Goal: Task Accomplishment & Management: Use online tool/utility

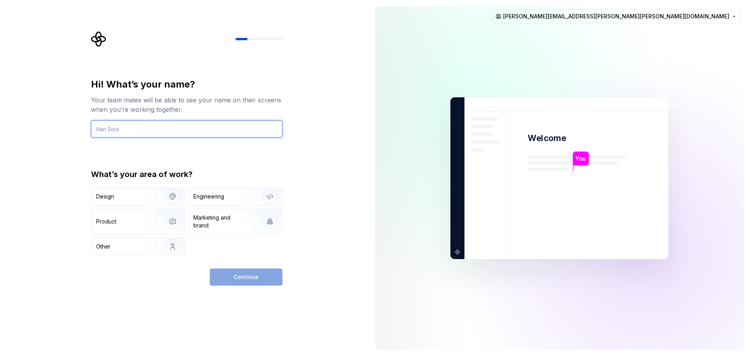
click at [145, 125] on input "text" at bounding box center [186, 128] width 191 height 17
type input "Fran Vargas"
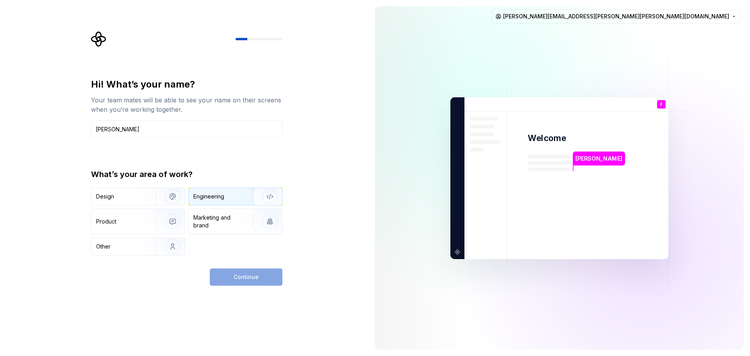
click at [219, 197] on div "Engineering" at bounding box center [208, 197] width 31 height 8
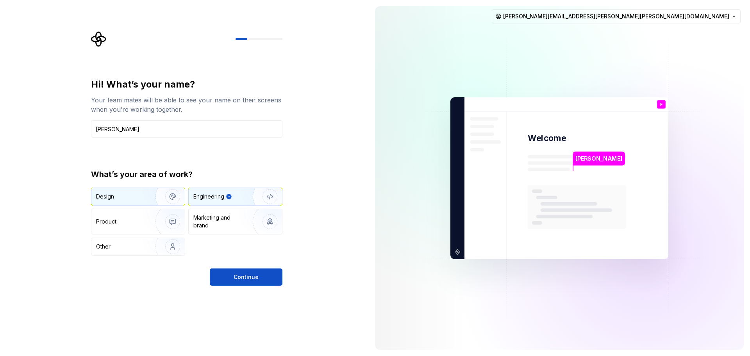
click at [129, 198] on div "Design" at bounding box center [120, 197] width 49 height 8
click at [228, 195] on div "Engineering" at bounding box center [224, 197] width 62 height 8
click at [252, 277] on span "Continue" at bounding box center [246, 277] width 25 height 8
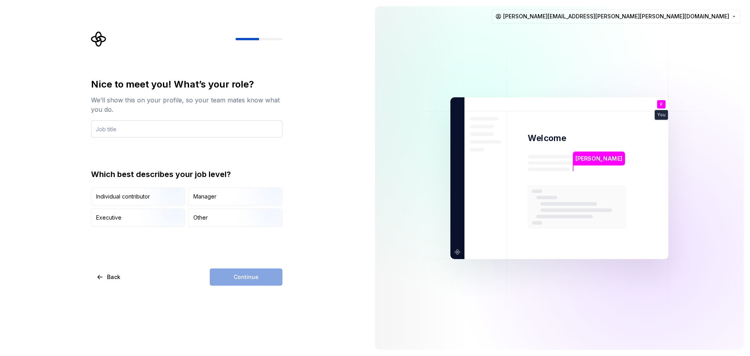
click at [130, 122] on input "text" at bounding box center [186, 128] width 191 height 17
type input "Application analyst"
click at [216, 222] on div "Other" at bounding box center [235, 217] width 93 height 17
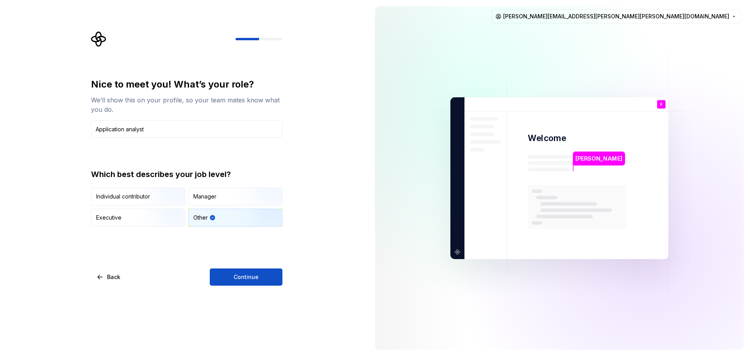
click at [243, 277] on span "Continue" at bounding box center [246, 277] width 25 height 8
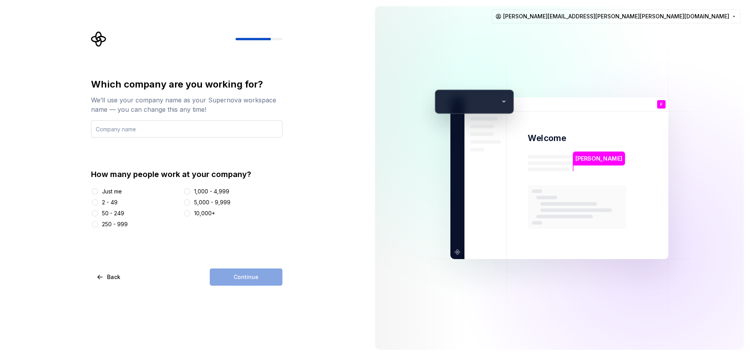
click at [156, 131] on input "text" at bounding box center [186, 128] width 191 height 17
type input "Consejería de Educación del Gobierno de Canarias"
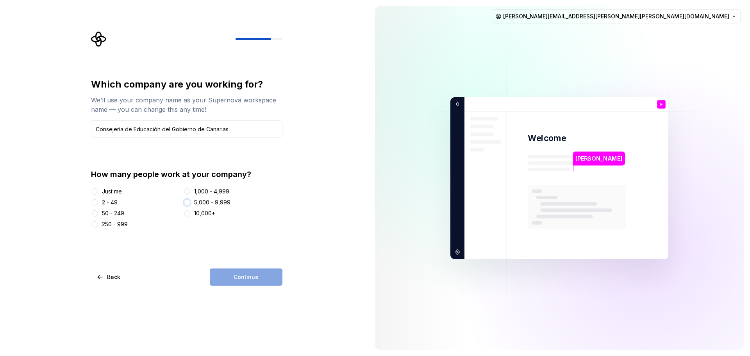
click at [188, 203] on button "5,000 - 9,999" at bounding box center [187, 202] width 6 height 6
click at [186, 192] on button "1,000 - 4,999" at bounding box center [187, 191] width 6 height 6
click at [258, 276] on span "Continue" at bounding box center [246, 277] width 25 height 8
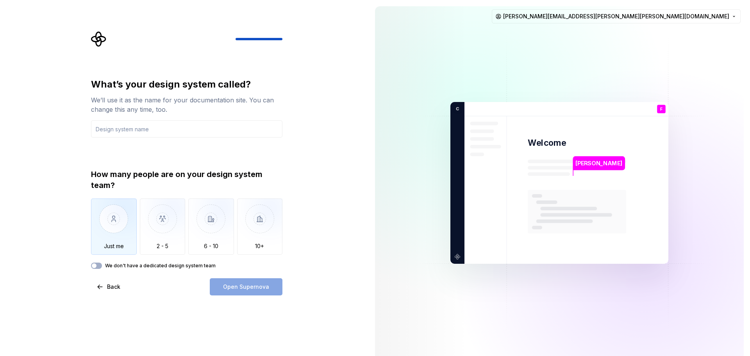
click at [121, 221] on img "button" at bounding box center [114, 225] width 46 height 52
click at [161, 132] on input "text" at bounding box center [186, 128] width 191 height 17
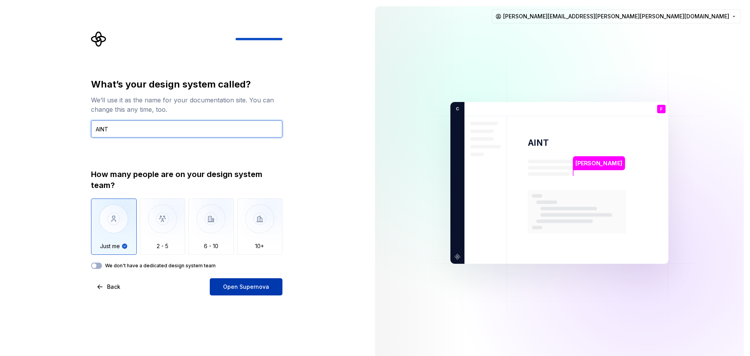
type input "AINT"
click at [265, 286] on span "Open Supernova" at bounding box center [246, 287] width 46 height 8
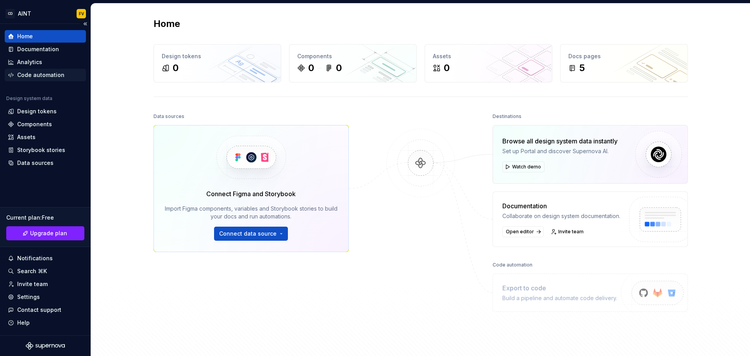
click at [43, 77] on div "Code automation" at bounding box center [40, 75] width 47 height 8
click at [43, 110] on div "Design tokens" at bounding box center [36, 111] width 39 height 8
click at [209, 66] on div "0" at bounding box center [217, 68] width 111 height 13
click at [377, 255] on div "Data sources Connect Figma and Storybook Import Figma components, variables and…" at bounding box center [421, 233] width 535 height 245
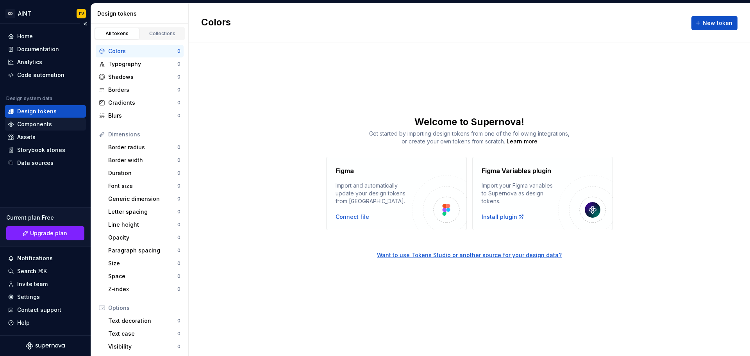
click at [40, 124] on div "Components" at bounding box center [34, 124] width 35 height 8
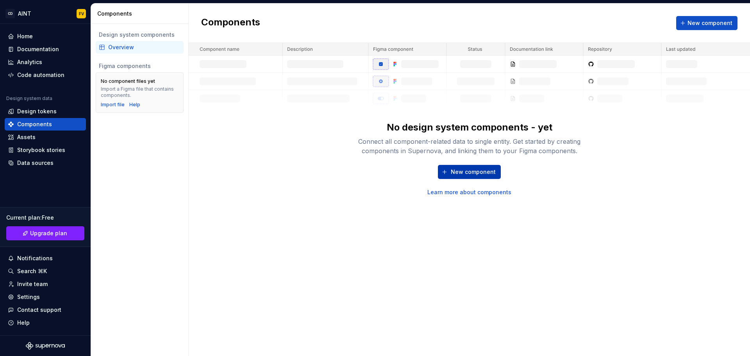
click at [478, 171] on span "New component" at bounding box center [473, 172] width 45 height 8
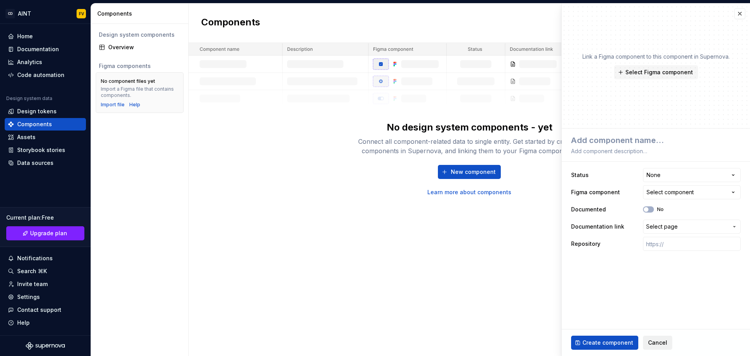
click at [649, 347] on button "Cancel" at bounding box center [657, 343] width 29 height 14
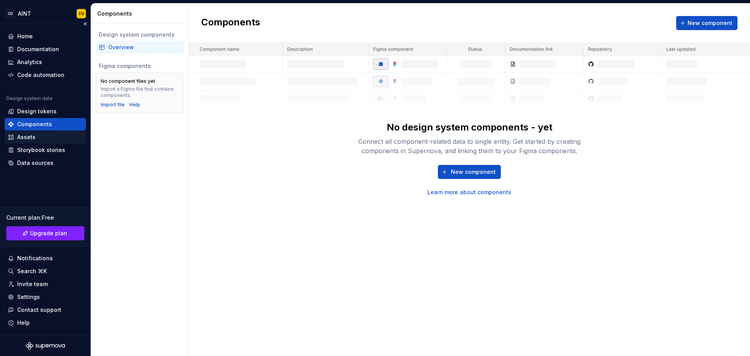
click at [31, 136] on div "Assets" at bounding box center [26, 137] width 18 height 8
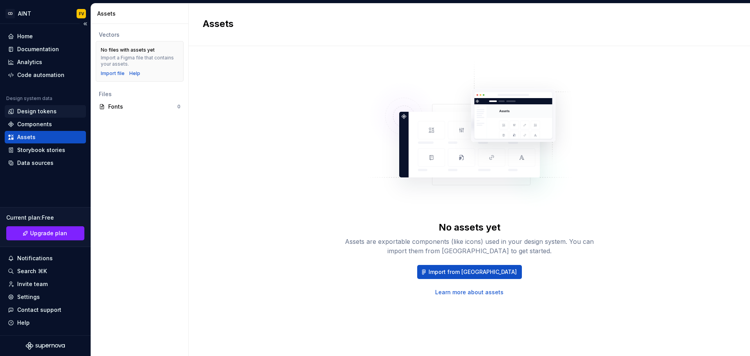
click at [47, 114] on div "Design tokens" at bounding box center [36, 111] width 39 height 8
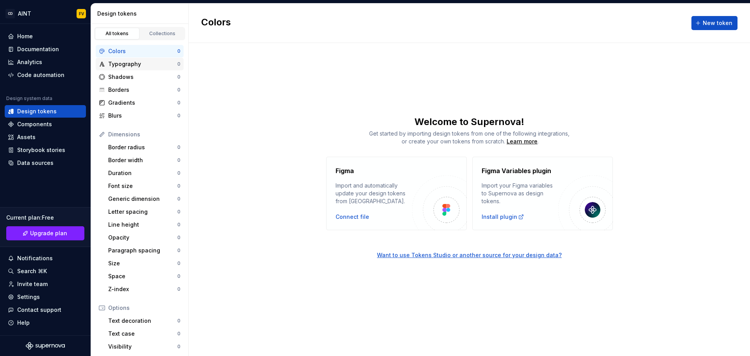
click at [141, 65] on div "Typography" at bounding box center [142, 64] width 69 height 8
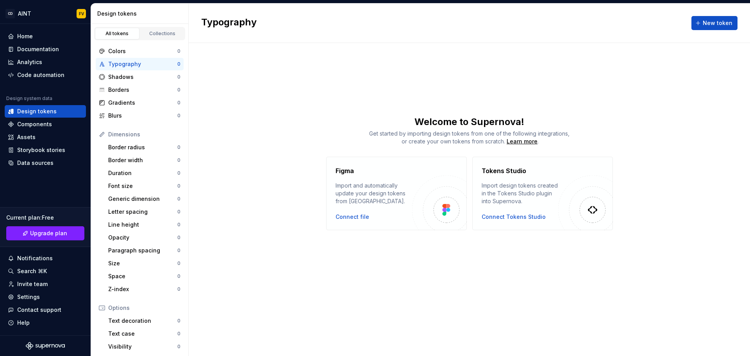
click at [130, 64] on div "Typography" at bounding box center [142, 64] width 69 height 8
click at [125, 75] on div "Shadows" at bounding box center [142, 77] width 69 height 8
click at [732, 16] on button "New token" at bounding box center [715, 23] width 46 height 14
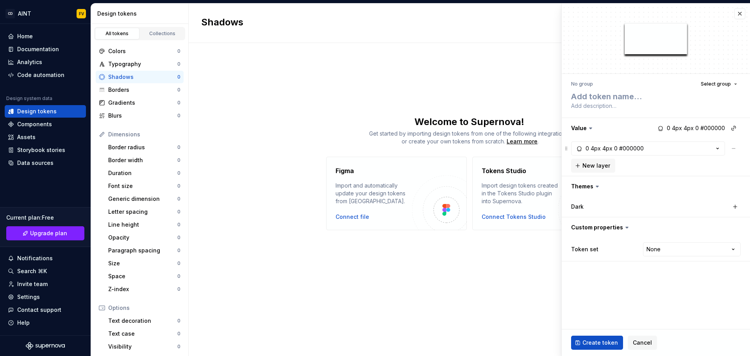
type textarea "*"
click at [643, 345] on span "Cancel" at bounding box center [642, 343] width 19 height 8
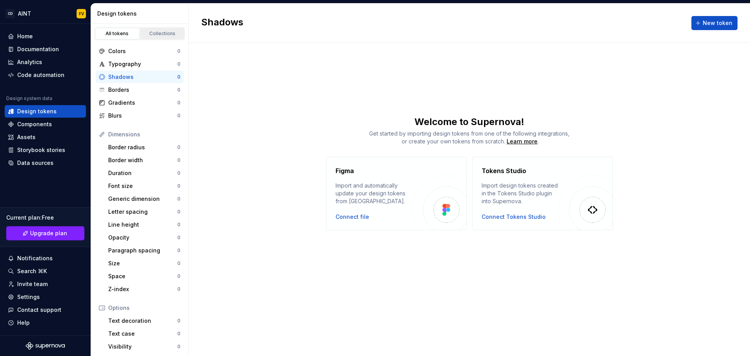
click at [159, 33] on div "Collections" at bounding box center [162, 33] width 39 height 6
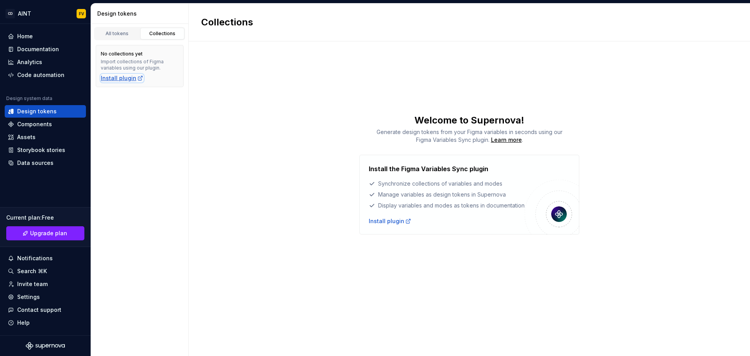
click at [124, 79] on div "Install plugin" at bounding box center [122, 78] width 43 height 8
